Goal: Information Seeking & Learning: Learn about a topic

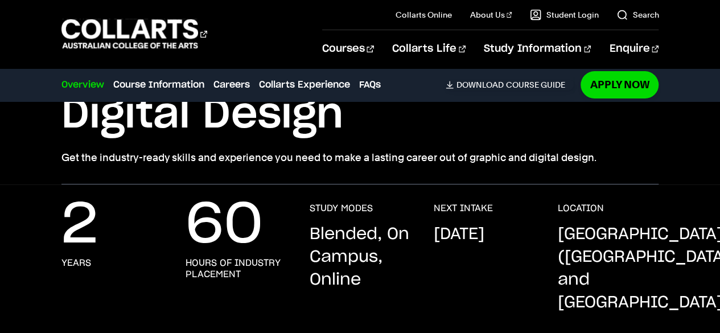
scroll to position [152, 0]
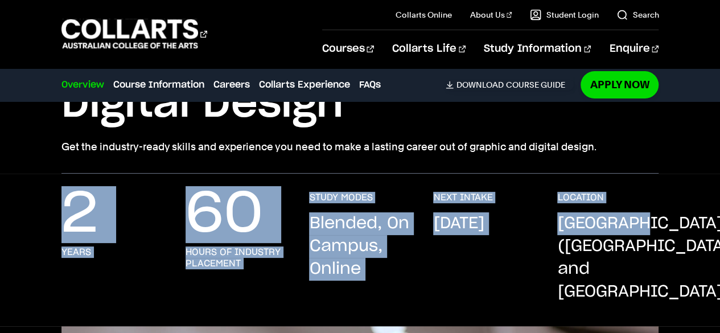
drag, startPoint x: 32, startPoint y: 214, endPoint x: 647, endPoint y: 229, distance: 615.3
click at [647, 229] on div "2 years 60 hours of industry placement STUDY MODES Blended, On Campus, Online N…" at bounding box center [360, 259] width 720 height 134
click at [457, 229] on p "[DATE]" at bounding box center [458, 223] width 51 height 23
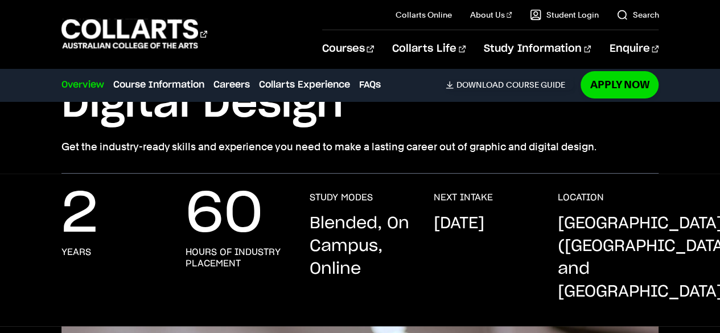
drag, startPoint x: 384, startPoint y: 295, endPoint x: 270, endPoint y: 192, distance: 154.3
click at [270, 192] on div "2 years 60 hours of industry placement STUDY MODES Blended, On Campus, Online N…" at bounding box center [359, 259] width 597 height 134
click at [427, 254] on div "2 years 60 hours of industry placement STUDY MODES Blended, On Campus, Online N…" at bounding box center [359, 259] width 597 height 134
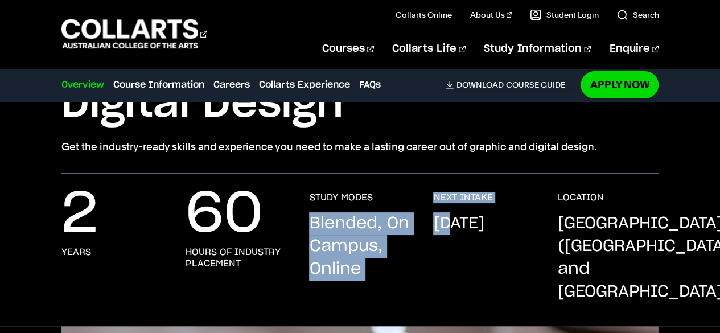
drag, startPoint x: 443, startPoint y: 222, endPoint x: 339, endPoint y: 183, distance: 111.5
click at [339, 183] on div "2 years 60 hours of industry placement STUDY MODES Blended, On Campus, Online N…" at bounding box center [360, 250] width 720 height 152
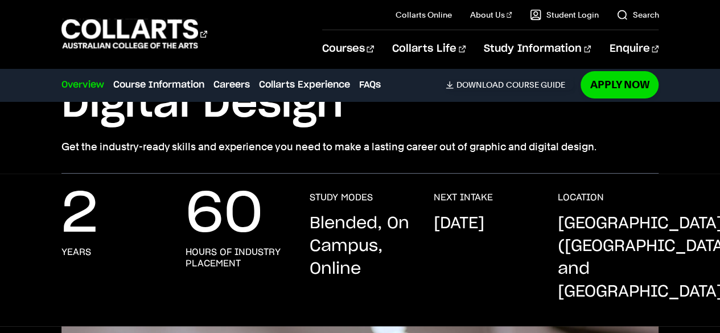
click at [564, 245] on p "[GEOGRAPHIC_DATA] ([GEOGRAPHIC_DATA] and [GEOGRAPHIC_DATA])" at bounding box center [643, 257] width 172 height 91
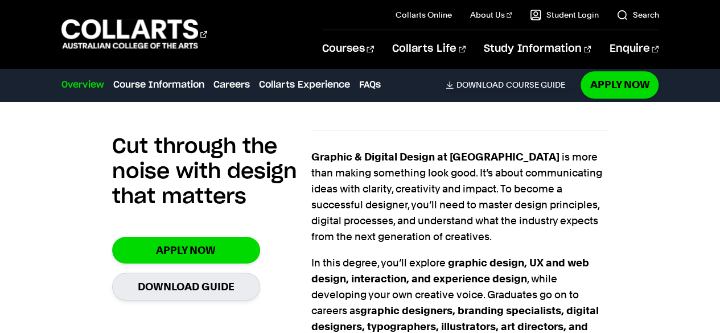
scroll to position [729, 0]
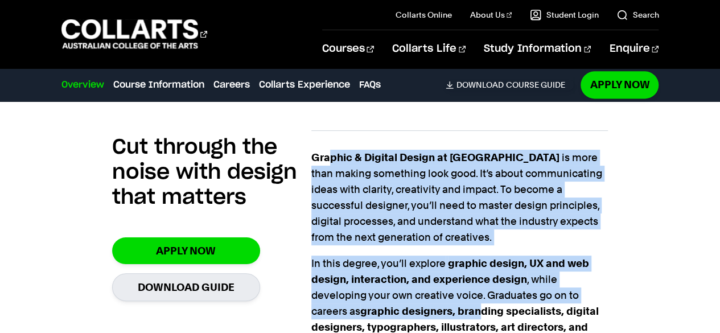
drag, startPoint x: 332, startPoint y: 134, endPoint x: 485, endPoint y: 302, distance: 226.8
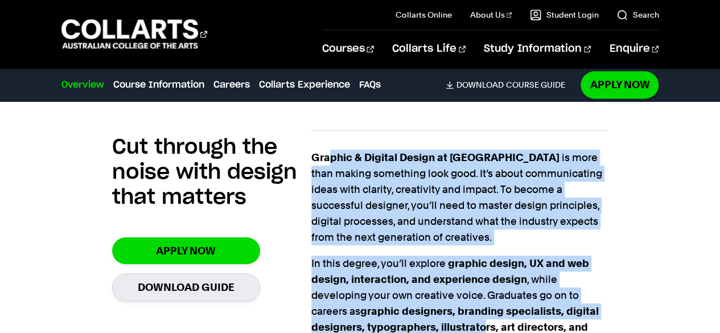
click at [433, 266] on span "graphic design, UX and web design, interaction, and experience design , while d…" at bounding box center [454, 303] width 287 height 92
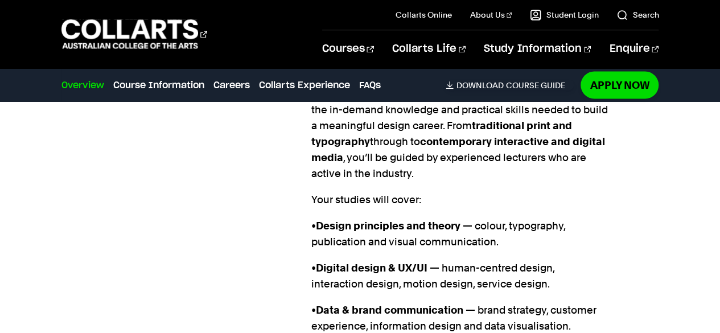
scroll to position [1004, 0]
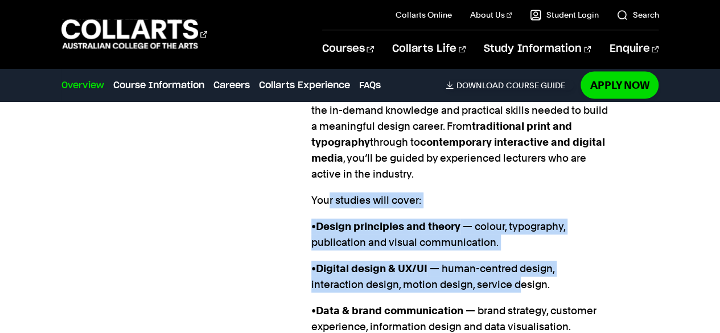
drag, startPoint x: 517, startPoint y: 261, endPoint x: 327, endPoint y: 168, distance: 211.2
click at [327, 168] on div "Graphic & Digital Design at [GEOGRAPHIC_DATA] is more than making something loo…" at bounding box center [459, 171] width 297 height 592
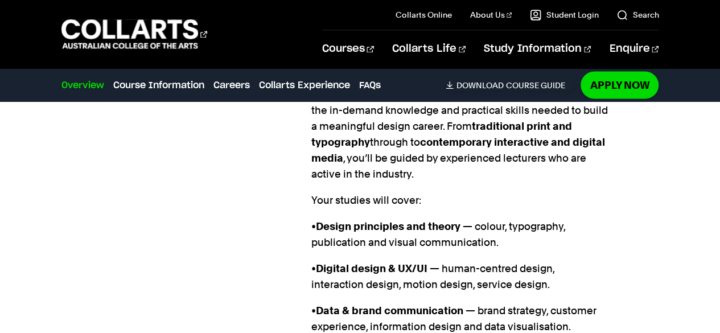
click at [316, 192] on p "Your studies will cover:" at bounding box center [459, 200] width 297 height 16
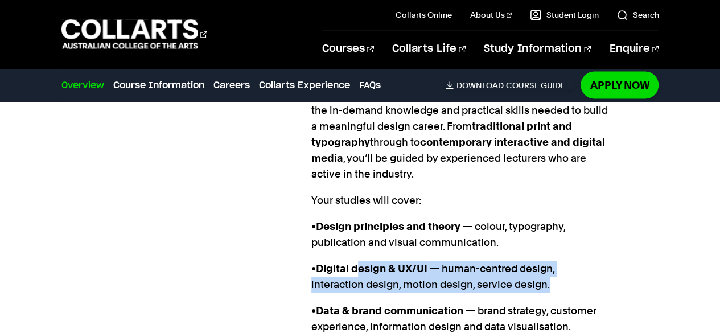
drag, startPoint x: 358, startPoint y: 240, endPoint x: 576, endPoint y: 257, distance: 218.0
click at [576, 261] on p "• Digital design & UX/UI — human-centred design, interaction design, motion des…" at bounding box center [459, 277] width 297 height 32
click at [527, 261] on p "• Digital design & UX/UI — human-centred design, interaction design, motion des…" at bounding box center [459, 277] width 297 height 32
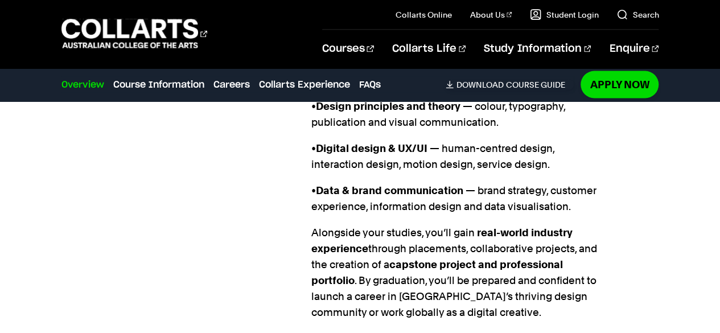
scroll to position [1150, 0]
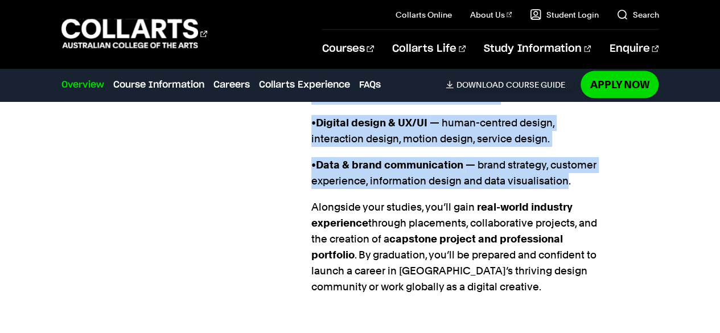
drag, startPoint x: 303, startPoint y: 135, endPoint x: 563, endPoint y: 163, distance: 262.1
click at [563, 163] on section "Cut through the noise with design that matters Apply Now Download Guide Graphic…" at bounding box center [360, 18] width 496 height 653
click at [563, 163] on p "• Data & brand communication — brand strategy, customer experience, information…" at bounding box center [459, 173] width 297 height 32
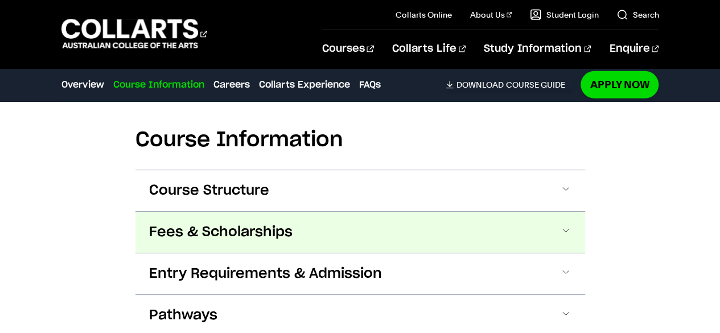
click at [397, 212] on button "Fees & Scholarships" at bounding box center [360, 232] width 450 height 41
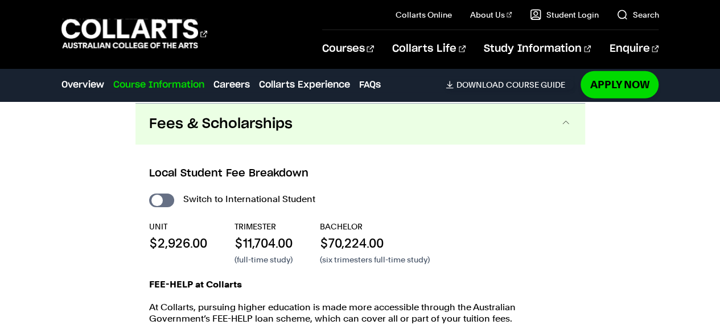
scroll to position [1528, 0]
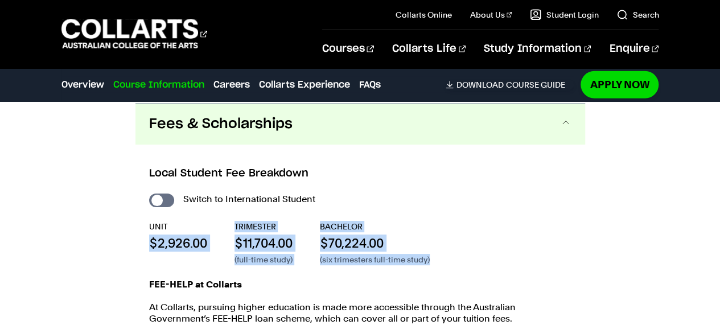
drag, startPoint x: 140, startPoint y: 218, endPoint x: 450, endPoint y: 246, distance: 311.4
click at [450, 246] on div "Local Student Fee Breakdown Switch to International Student UNIT $2,926.00 TRIM…" at bounding box center [360, 297] width 450 height 305
click at [450, 246] on div "Switch to International Student UNIT $2,926.00 TRIMESTER $11,704.00 (full-time …" at bounding box center [360, 314] width 422 height 247
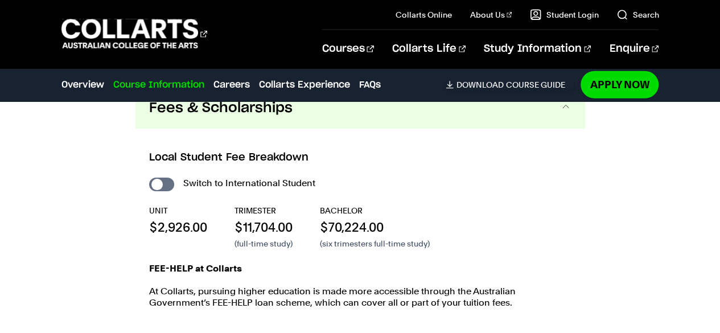
scroll to position [1544, 0]
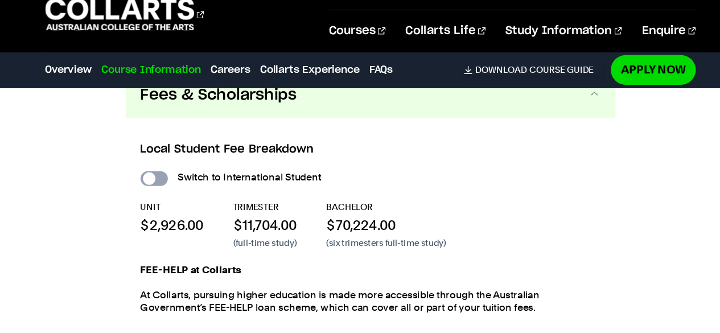
click at [158, 178] on input "International Student" at bounding box center [161, 185] width 25 height 14
checkbox input "true"
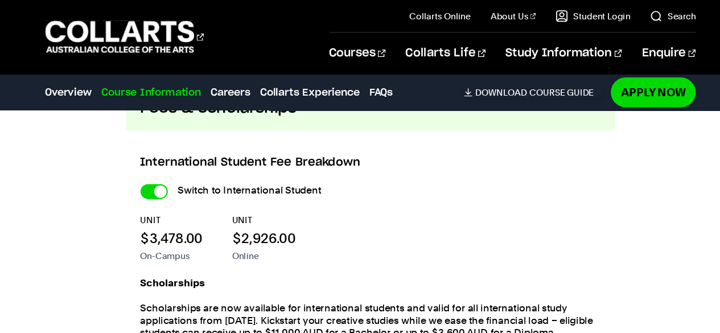
scroll to position [1458, 0]
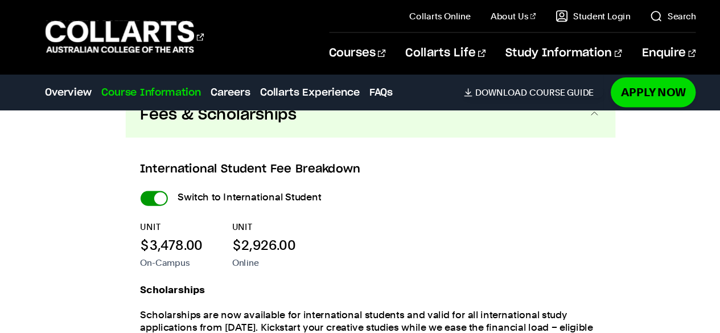
click at [156, 175] on input "International Student" at bounding box center [161, 182] width 25 height 14
checkbox input "false"
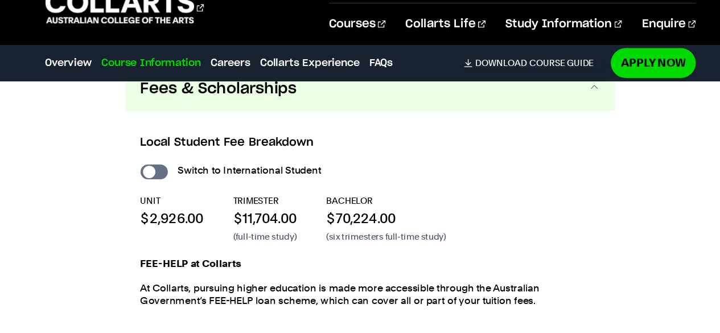
scroll to position [1543, 0]
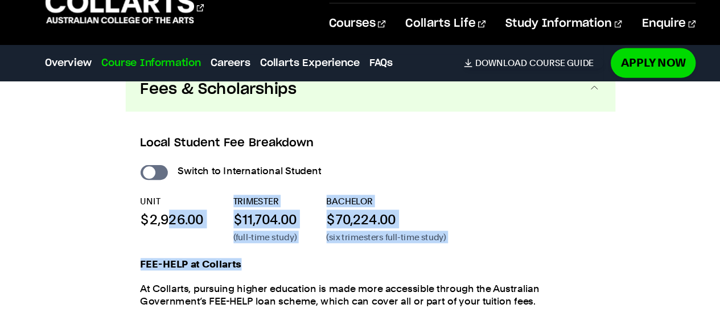
drag, startPoint x: 175, startPoint y: 212, endPoint x: 306, endPoint y: 237, distance: 133.2
click at [306, 237] on div "Switch to International Student UNIT $2,926.00 TRIMESTER $11,704.00 (full-time …" at bounding box center [360, 299] width 422 height 247
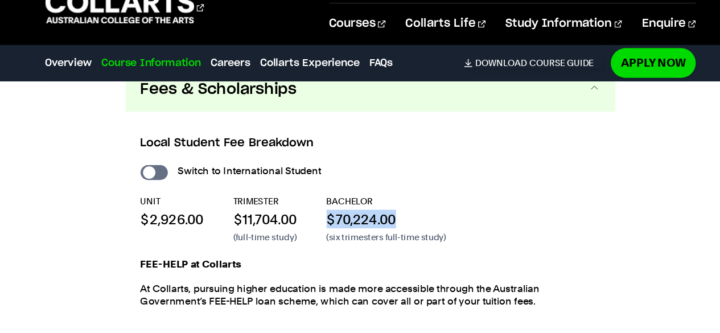
drag, startPoint x: 394, startPoint y: 203, endPoint x: 316, endPoint y: 203, distance: 78.0
click at [316, 206] on div "UNIT $2,926.00 TRIMESTER $11,704.00 (full-time study) BACHELOR $70,224.00 (six …" at bounding box center [360, 228] width 422 height 44
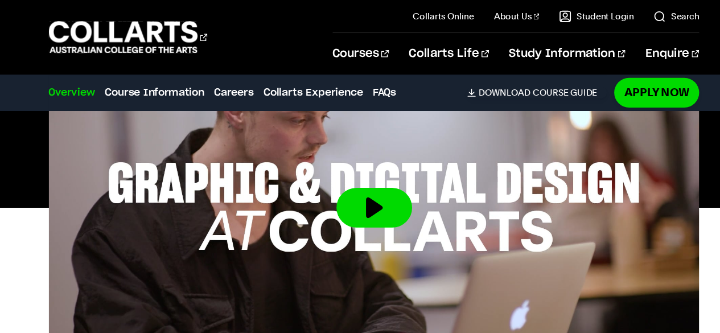
scroll to position [0, 0]
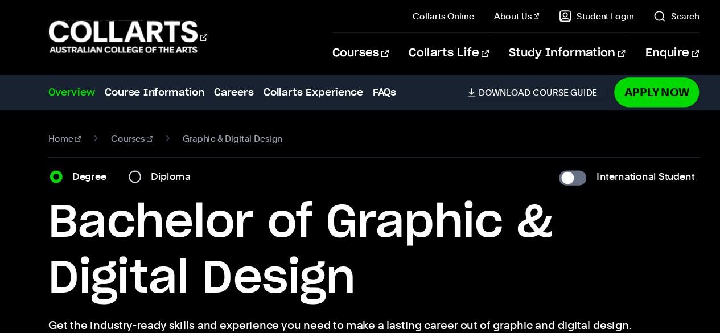
click at [127, 164] on div "Degree Diploma" at bounding box center [131, 162] width 136 height 16
click at [139, 162] on input "Diploma" at bounding box center [140, 161] width 11 height 11
radio input "true"
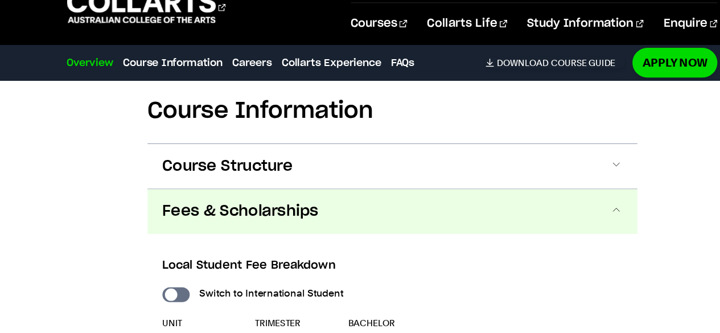
scroll to position [1400, 0]
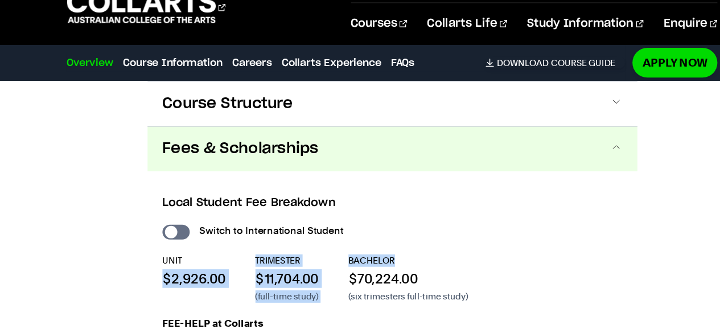
drag, startPoint x: 386, startPoint y: 248, endPoint x: 114, endPoint y: 267, distance: 272.7
click at [114, 267] on div "Course Information Course Structure Diploma of Graphic & Digital Design The Dip…" at bounding box center [360, 285] width 720 height 558
click at [196, 274] on p "$2,926.00" at bounding box center [178, 282] width 58 height 17
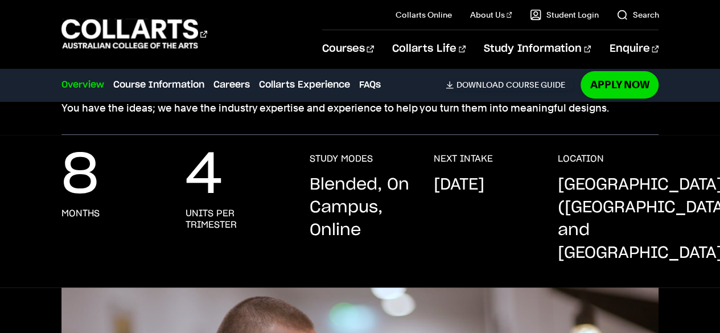
scroll to position [0, 0]
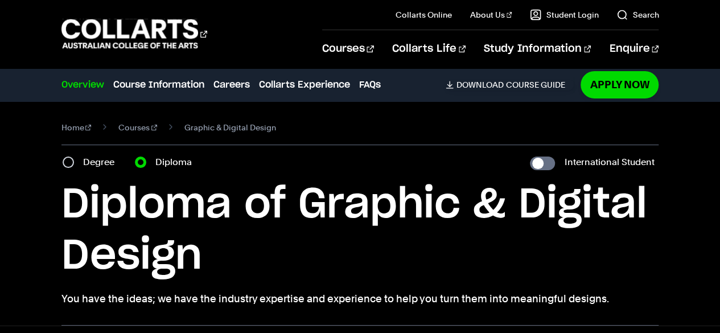
click at [89, 166] on label "Degree" at bounding box center [102, 162] width 38 height 16
click at [74, 166] on input "Degree" at bounding box center [68, 161] width 11 height 11
radio input "true"
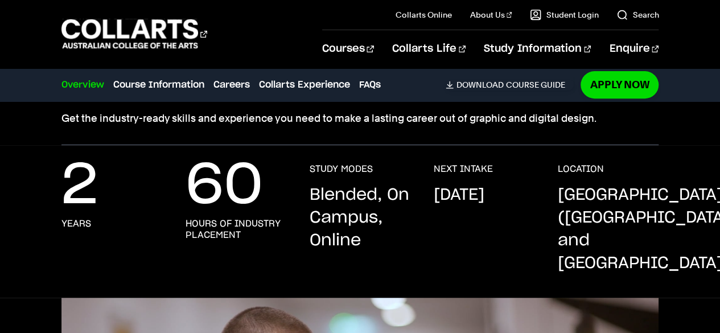
scroll to position [181, 0]
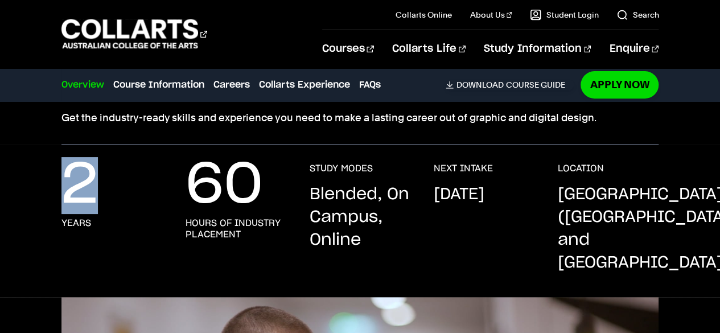
drag, startPoint x: 124, startPoint y: 227, endPoint x: 44, endPoint y: 158, distance: 105.3
click at [44, 158] on div "2 years 60 hours of industry placement STUDY MODES Blended, On Campus, Online N…" at bounding box center [360, 221] width 720 height 152
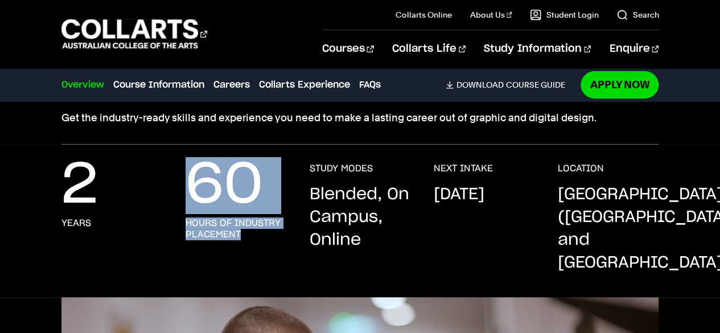
drag, startPoint x: 257, startPoint y: 229, endPoint x: 186, endPoint y: 187, distance: 83.1
click at [186, 187] on div "60 hours of industry placement" at bounding box center [236, 219] width 101 height 112
click at [252, 235] on h3 "hours of industry placement" at bounding box center [236, 228] width 101 height 23
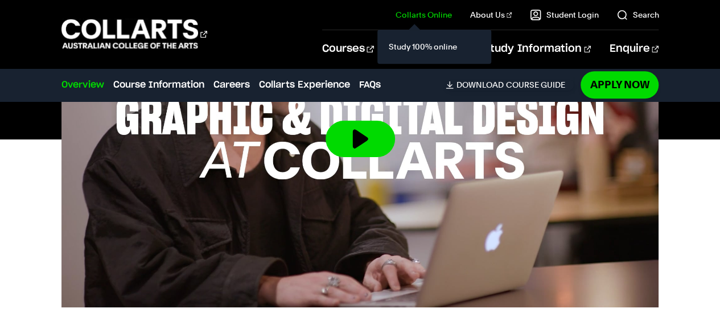
scroll to position [586, 0]
